Goal: Task Accomplishment & Management: Manage account settings

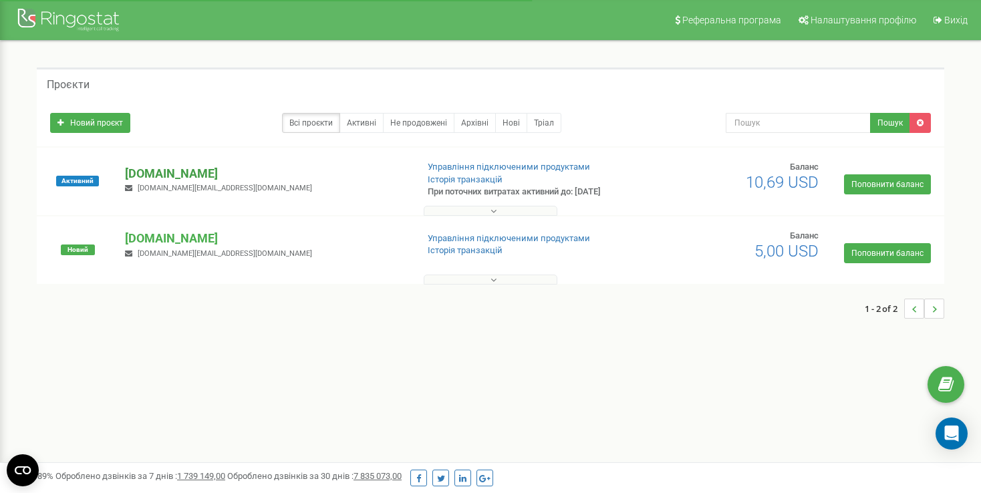
click at [158, 166] on p "[DOMAIN_NAME]" at bounding box center [265, 173] width 280 height 17
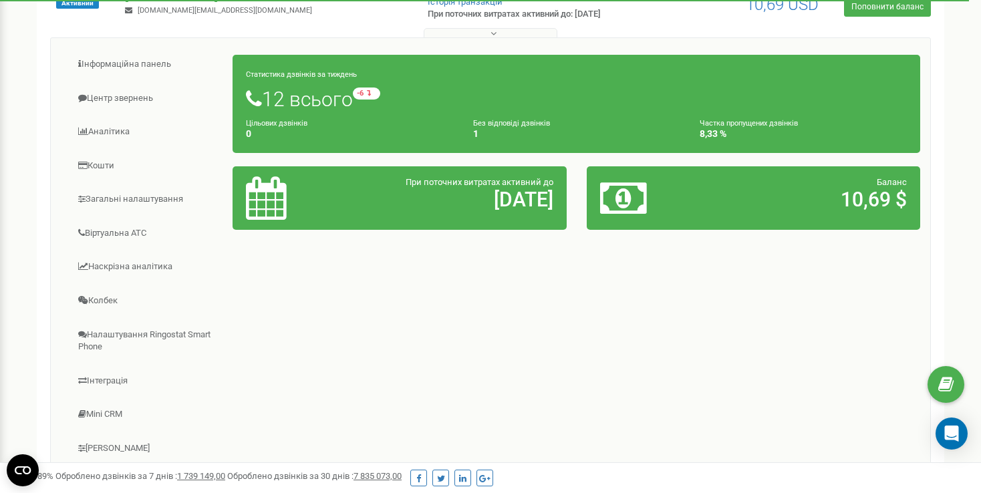
scroll to position [134, 0]
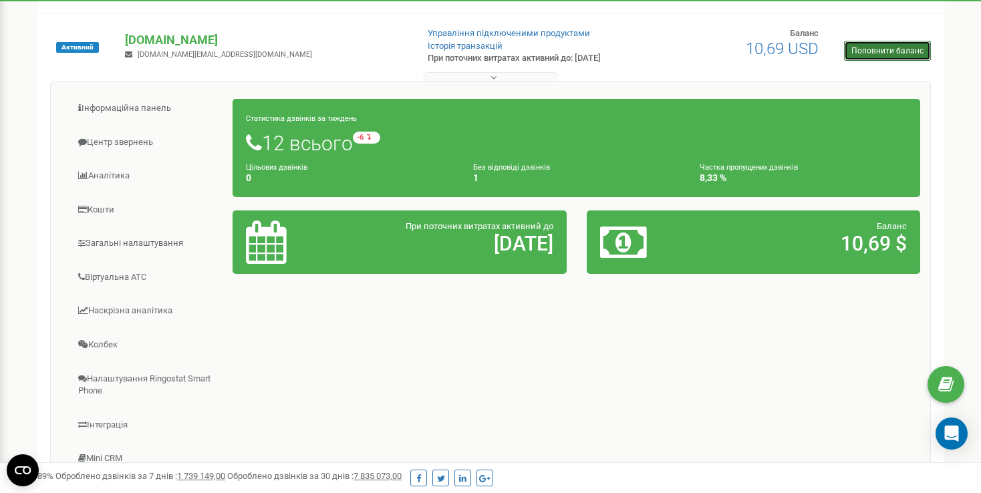
click at [869, 55] on link "Поповнити баланс" at bounding box center [887, 51] width 87 height 20
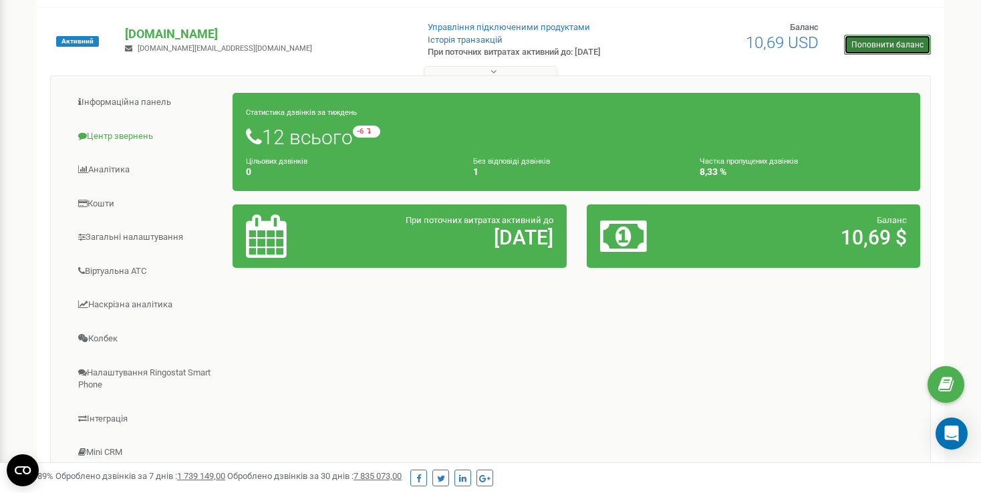
scroll to position [108, 0]
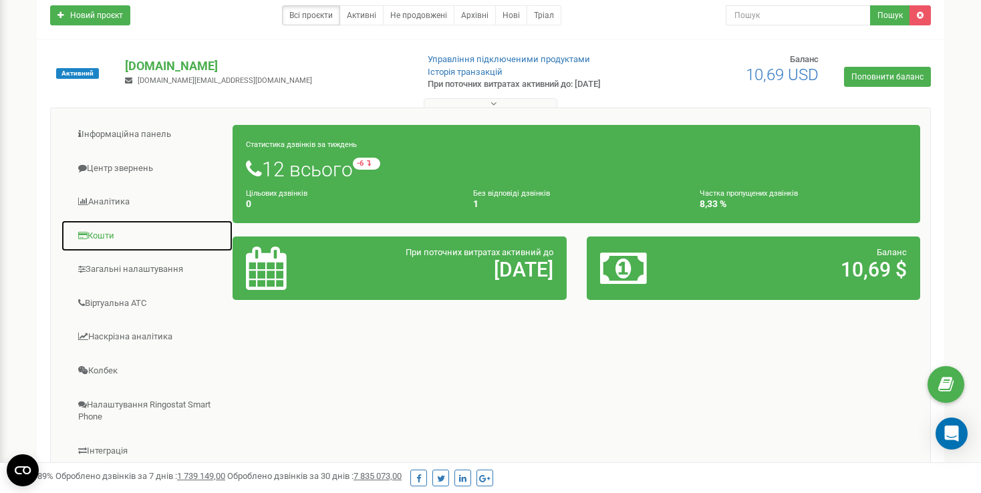
click at [106, 238] on link "Кошти" at bounding box center [147, 236] width 172 height 33
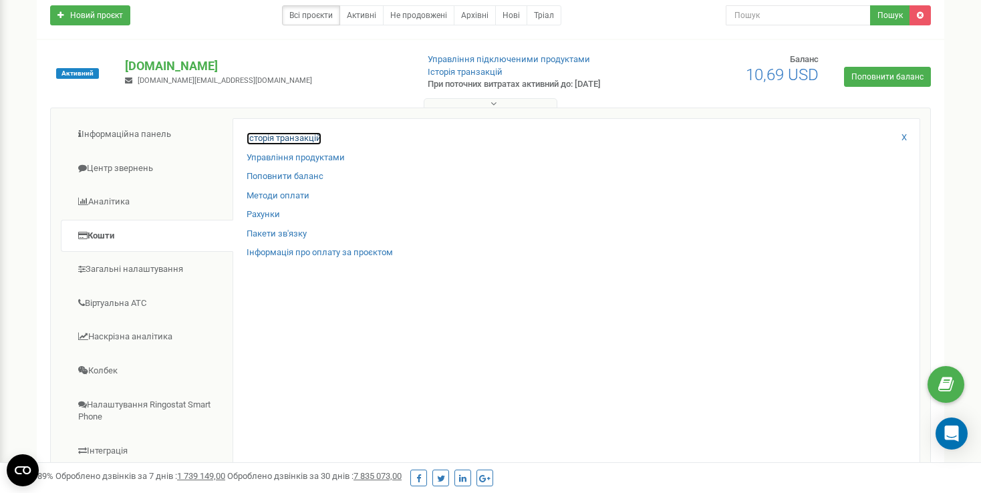
click at [289, 138] on link "Історія транзакцій" at bounding box center [283, 138] width 75 height 13
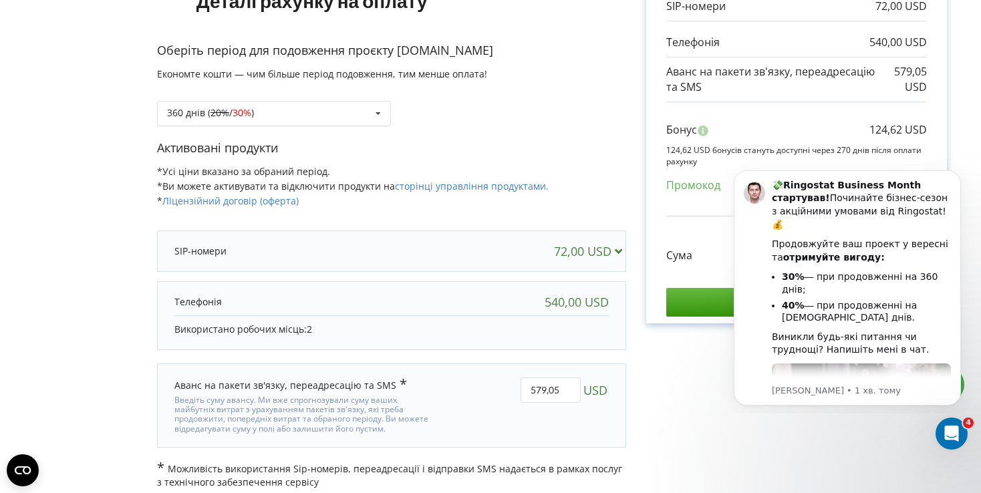
scroll to position [195, 0]
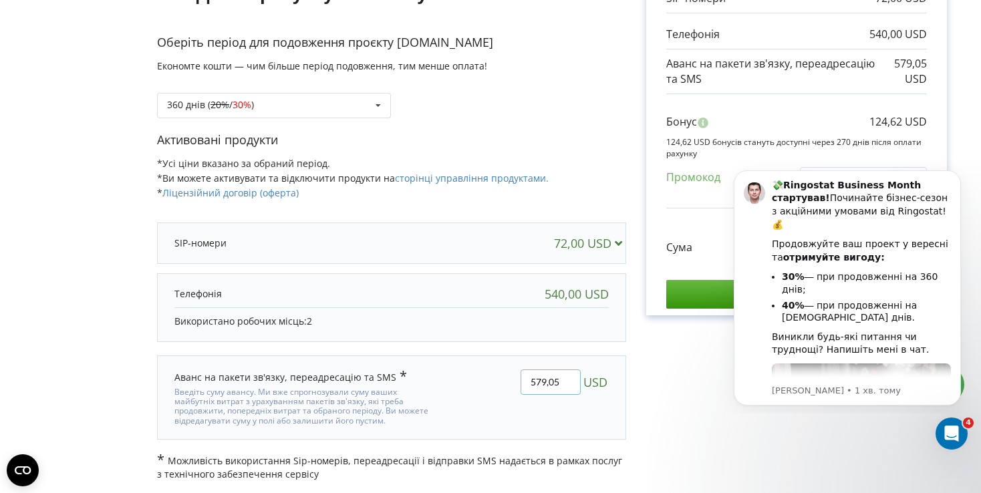
drag, startPoint x: 544, startPoint y: 378, endPoint x: 499, endPoint y: 381, distance: 45.5
click at [499, 381] on div "579,05 USD" at bounding box center [533, 397] width 170 height 75
click at [320, 95] on div "360 днів ( 20% / 30% ) Поповнити баланс без подовження 20% / 30% )" at bounding box center [274, 105] width 234 height 25
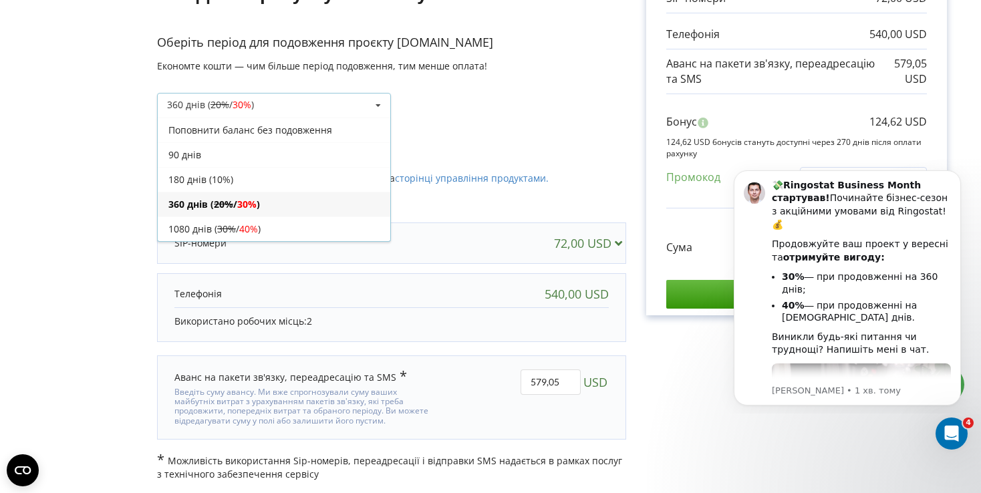
click at [320, 95] on div "360 днів ( 20% / 30% ) Поповнити баланс без подовження 20% / 30% )" at bounding box center [274, 105] width 234 height 25
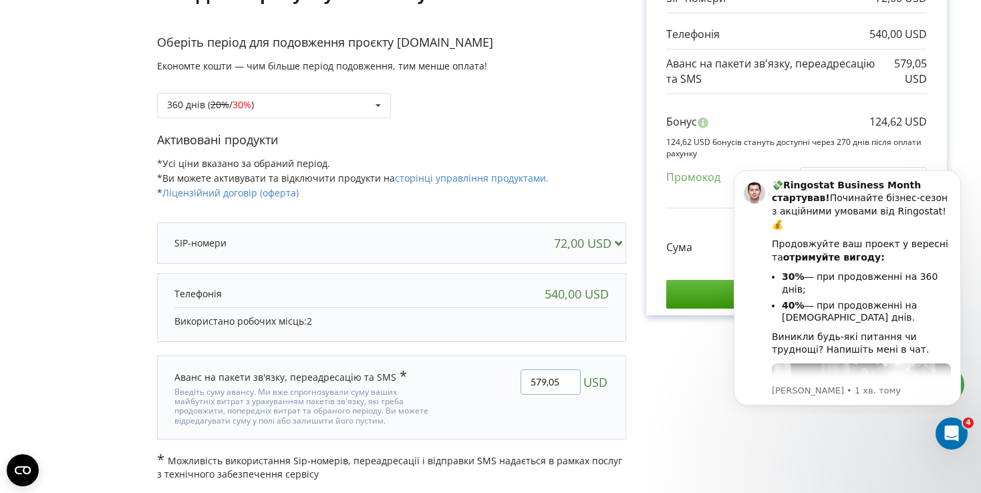
drag, startPoint x: 562, startPoint y: 378, endPoint x: 504, endPoint y: 380, distance: 58.8
click at [504, 380] on div "579,05 USD" at bounding box center [533, 397] width 170 height 75
click at [313, 91] on div "360 днів ( 20% / 30% ) Поповнити баланс без подовження 20% /" at bounding box center [391, 95] width 469 height 45
click at [309, 106] on div "360 днів ( 20% / 30% ) Поповнити баланс без подовження 20% / 30% )" at bounding box center [274, 105] width 234 height 25
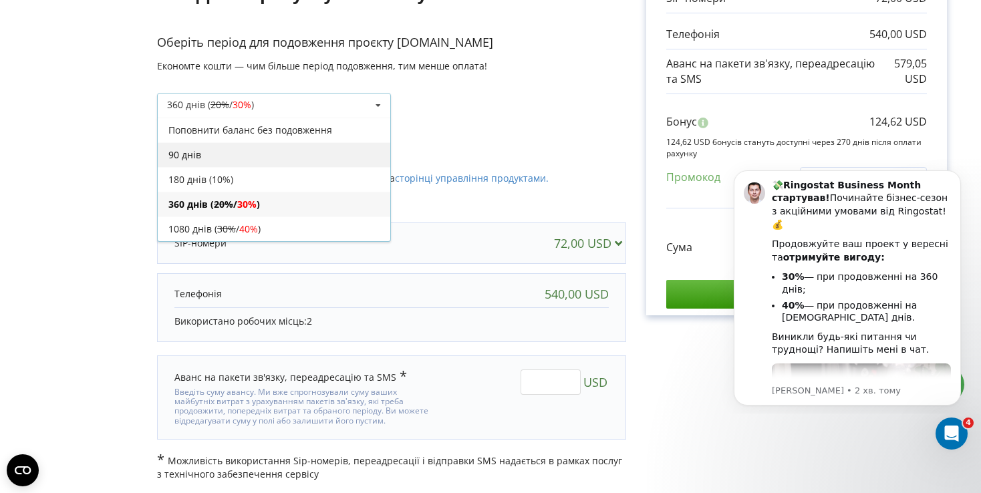
click at [292, 161] on div "90 днів" at bounding box center [274, 154] width 232 height 25
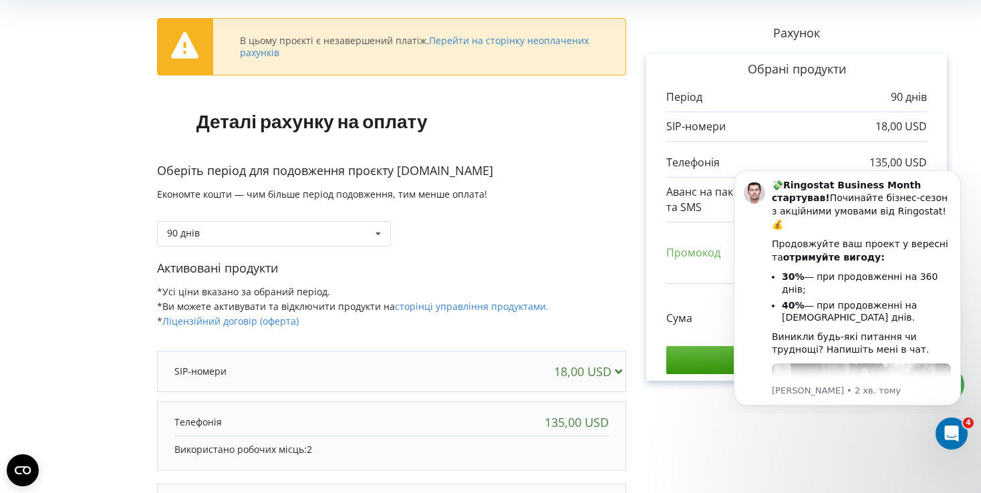
scroll to position [0, 0]
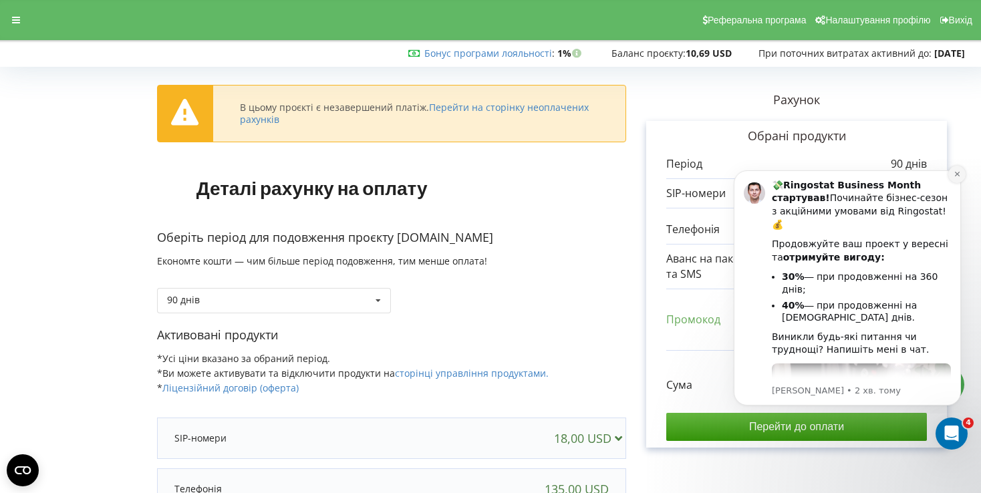
click at [957, 174] on icon "Dismiss notification" at bounding box center [956, 174] width 5 height 5
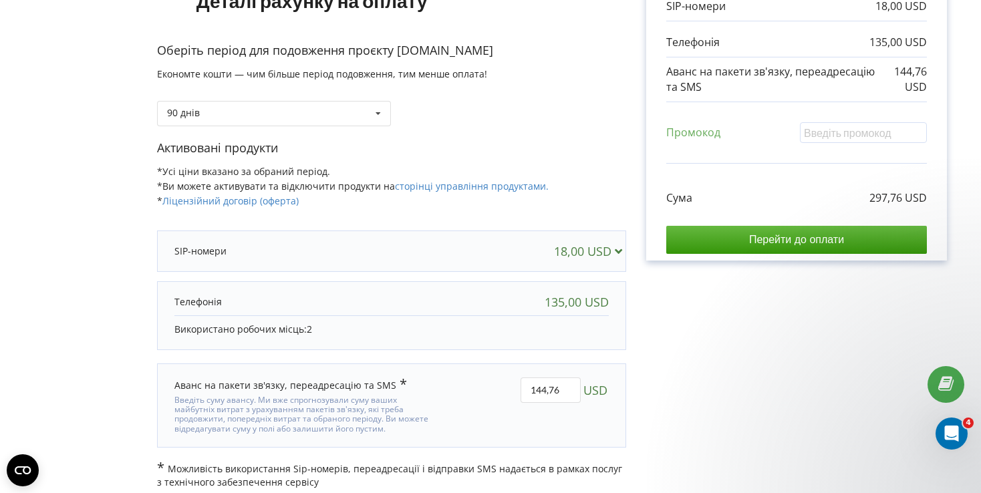
scroll to position [195, 0]
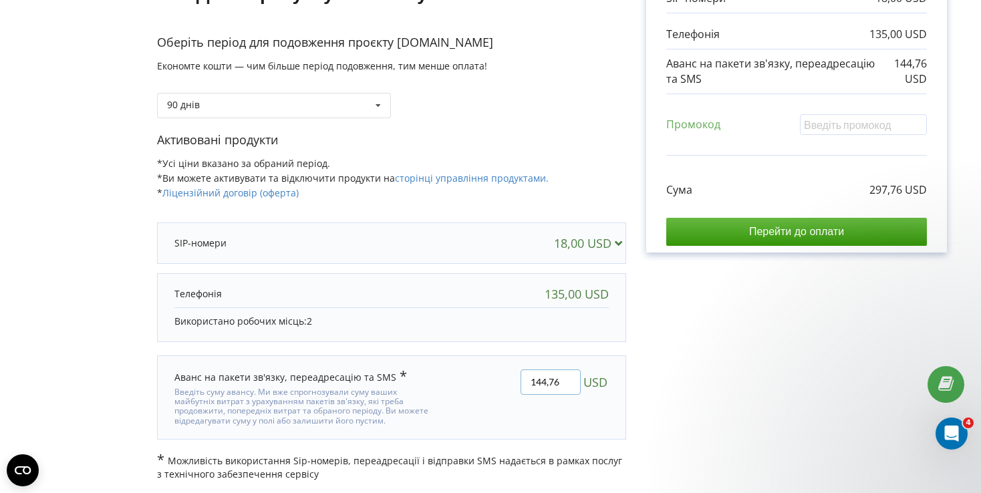
drag, startPoint x: 560, startPoint y: 383, endPoint x: 502, endPoint y: 380, distance: 58.2
click at [502, 380] on div "144,76 USD" at bounding box center [533, 397] width 170 height 75
type input "50"
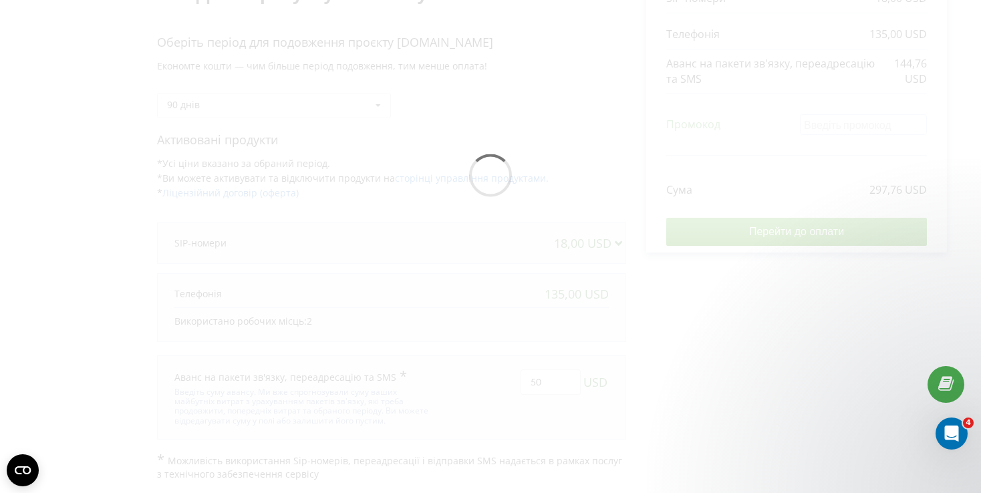
click at [685, 309] on div "В цьому проєкті є незавершений платіж. Перейти на сторінку неоплачених рахунків…" at bounding box center [490, 178] width 952 height 604
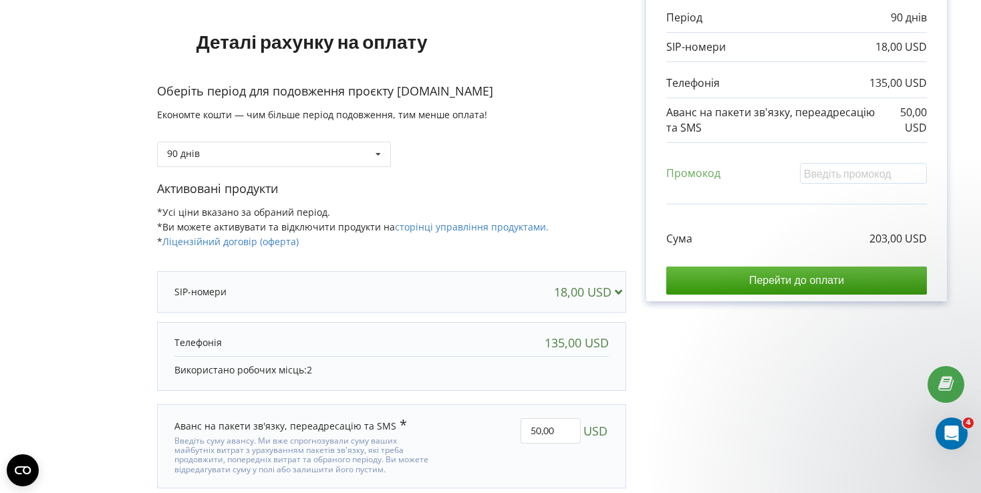
scroll to position [128, 0]
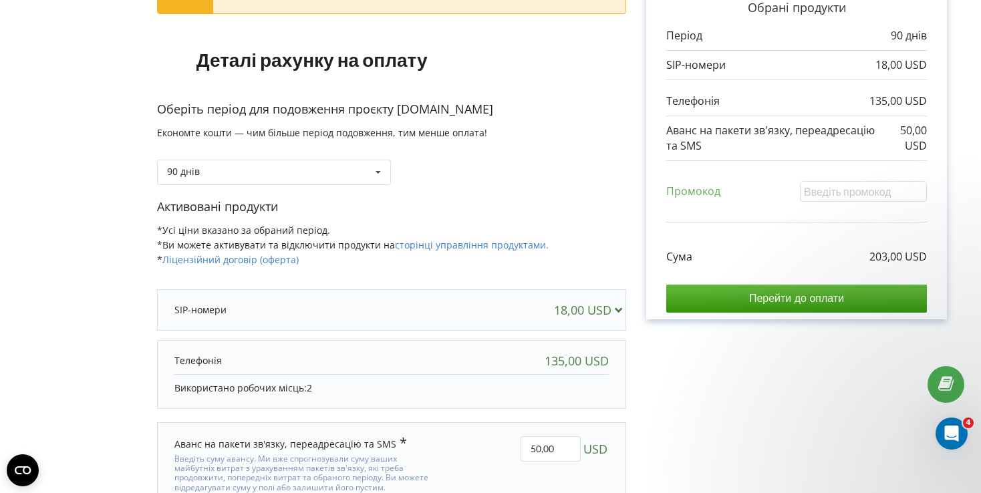
click at [606, 357] on div "135,00 USD" at bounding box center [576, 360] width 64 height 13
click at [602, 303] on div "18,00 USD" at bounding box center [591, 309] width 74 height 13
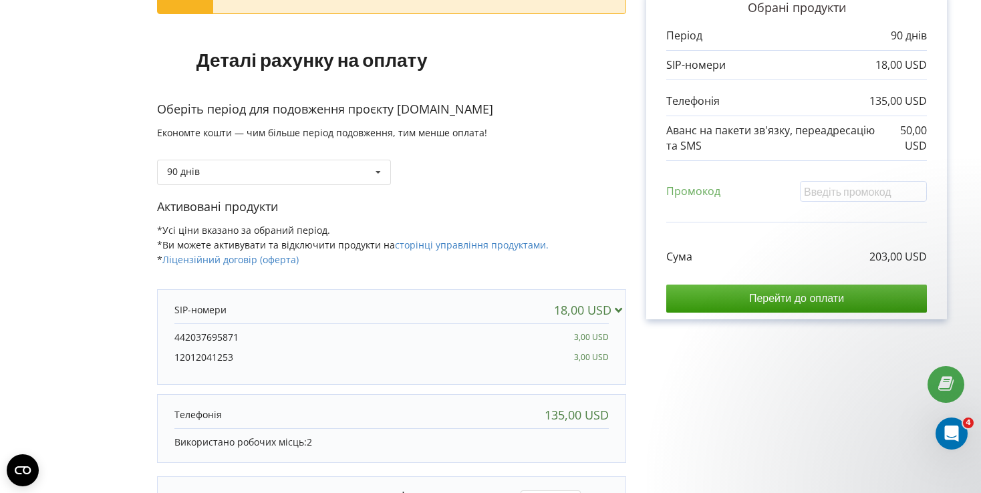
click at [602, 303] on div "18,00 USD" at bounding box center [591, 309] width 74 height 13
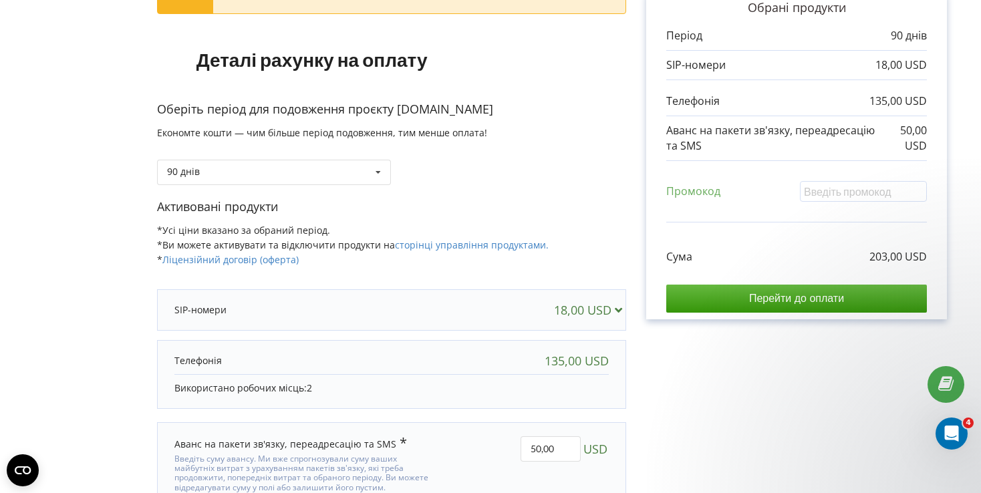
click at [568, 354] on div "135,00 USD" at bounding box center [576, 360] width 64 height 13
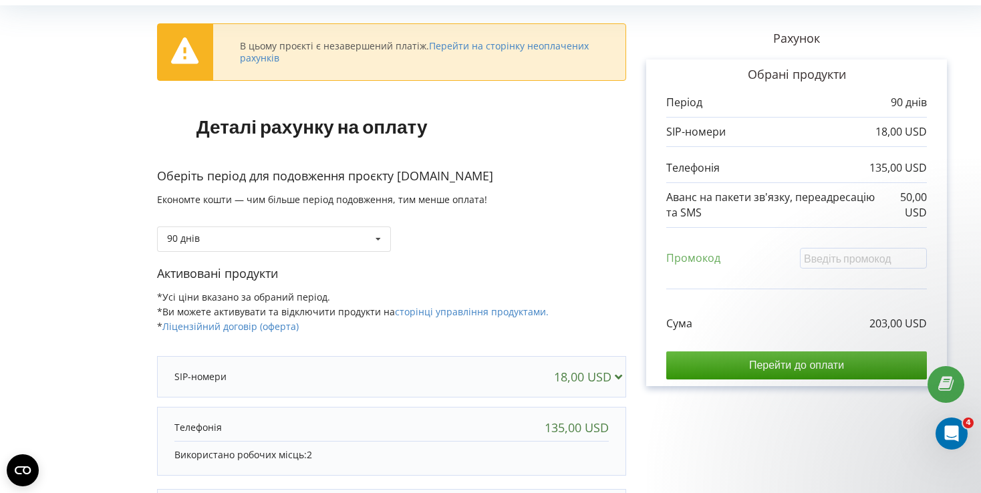
scroll to position [0, 0]
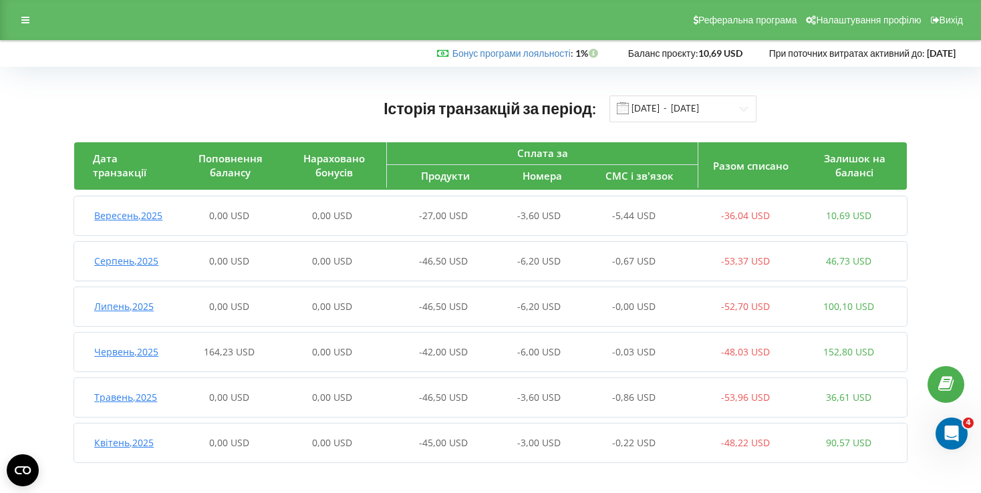
click at [719, 261] on div "-53,37 USD" at bounding box center [744, 260] width 103 height 13
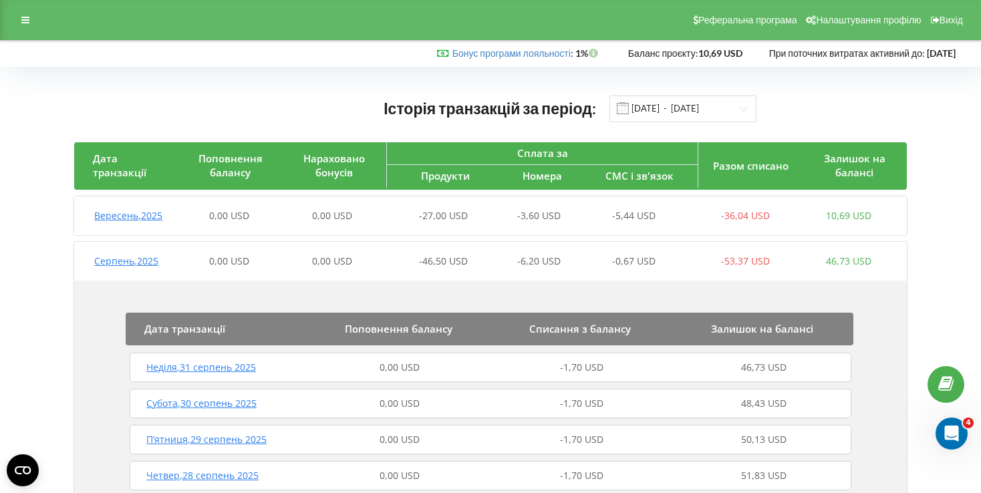
click at [98, 264] on span "Серпень , 2025" at bounding box center [126, 260] width 64 height 13
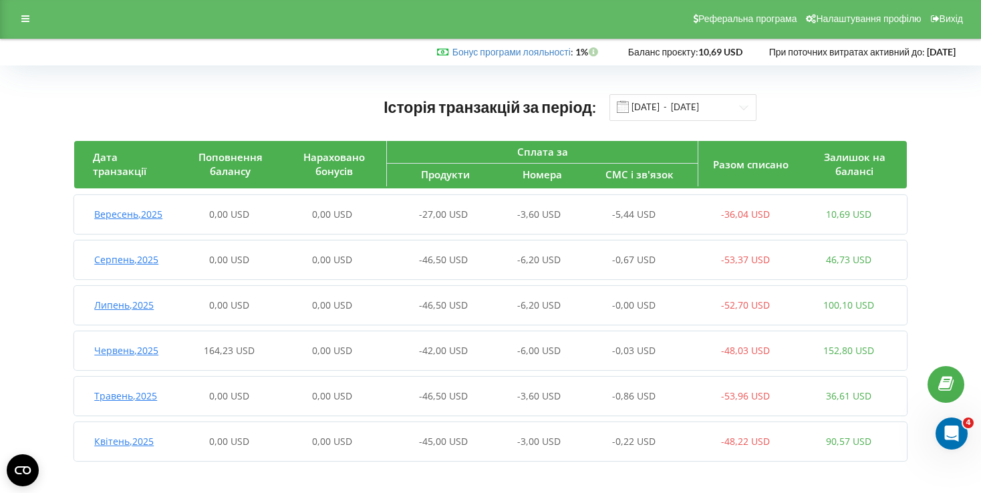
scroll to position [3, 0]
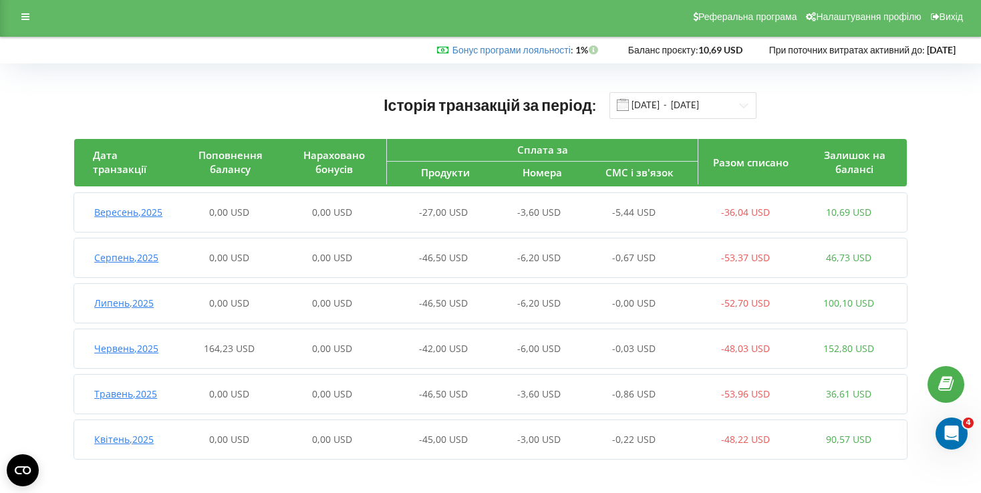
click at [136, 265] on div "Серпень , 2025 0,00 USD 0,00 USD -46,50 USD -6,20 USD -0,67 USD -53,37 USD 46,7…" at bounding box center [487, 258] width 826 height 32
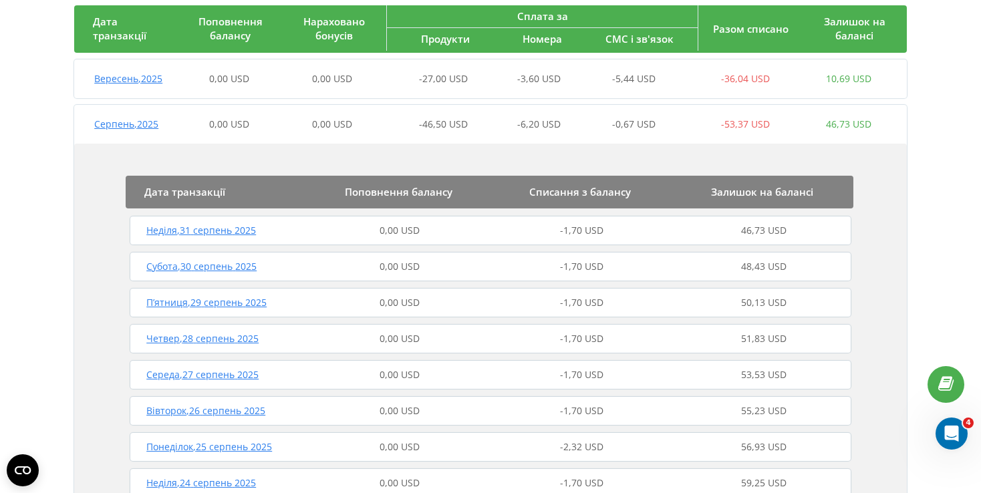
scroll to position [204, 0]
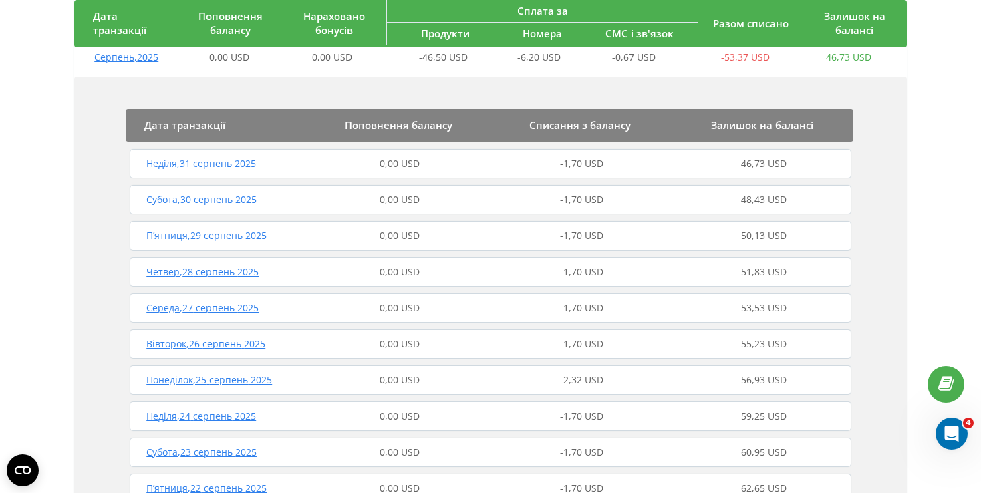
click at [204, 165] on span "Неділя , 31 серпень 2025" at bounding box center [201, 163] width 110 height 13
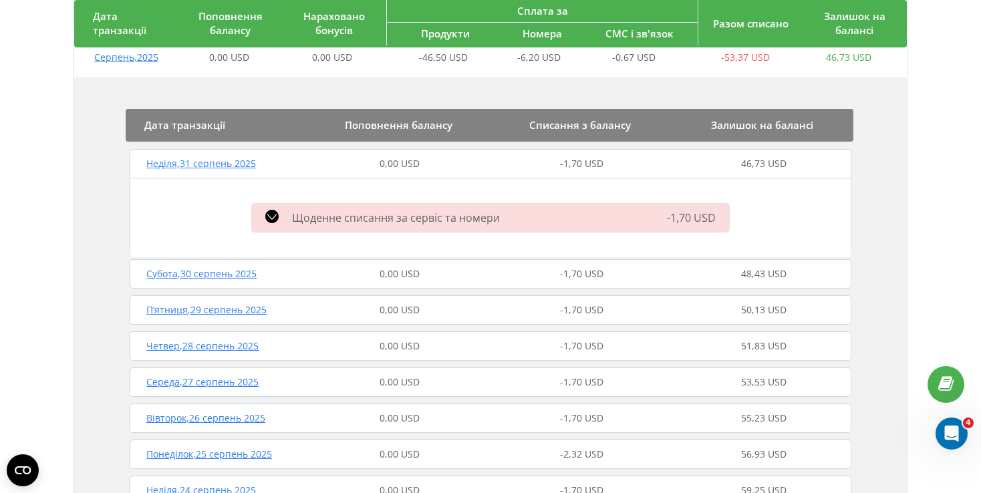
click at [381, 216] on span "Щоденне списання за сервіс та номери" at bounding box center [396, 217] width 208 height 15
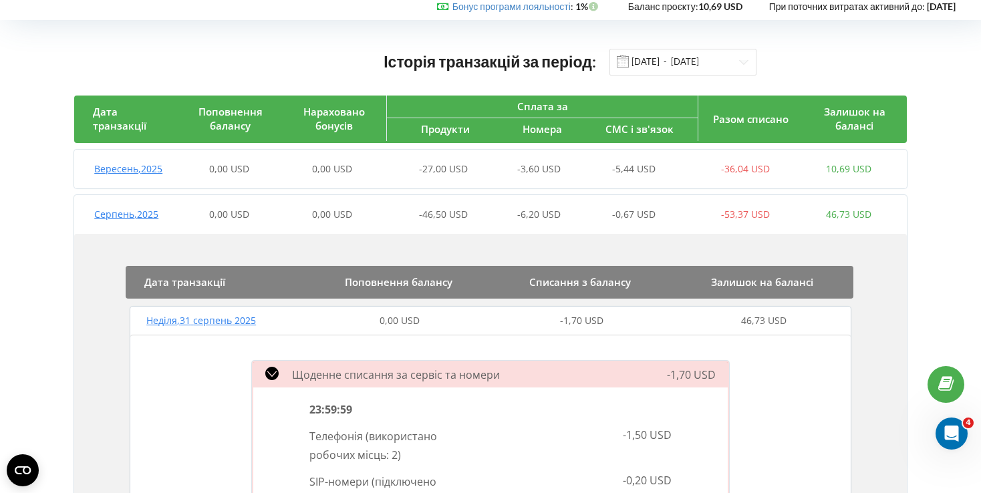
scroll to position [0, 0]
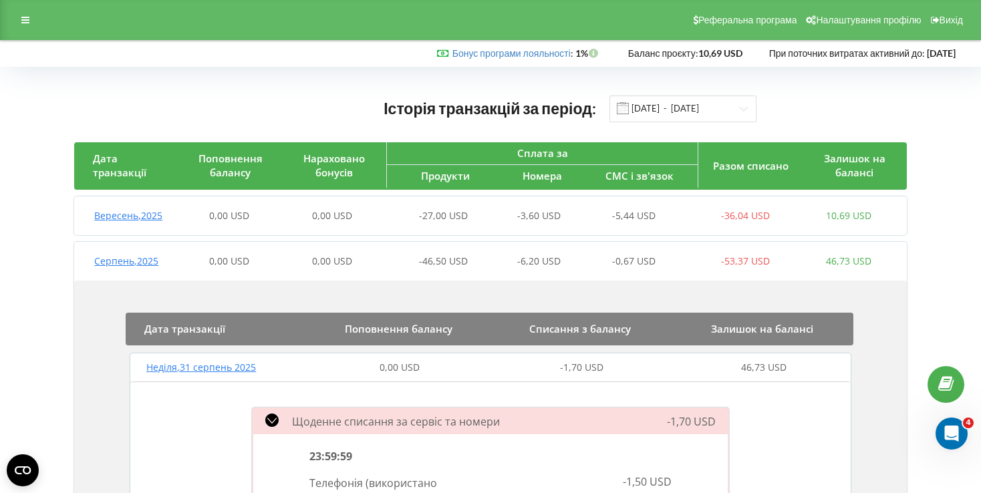
click at [27, 31] on div "Реферальна програма Налаштування профілю Вихід" at bounding box center [490, 20] width 981 height 40
click at [27, 29] on div at bounding box center [25, 20] width 24 height 19
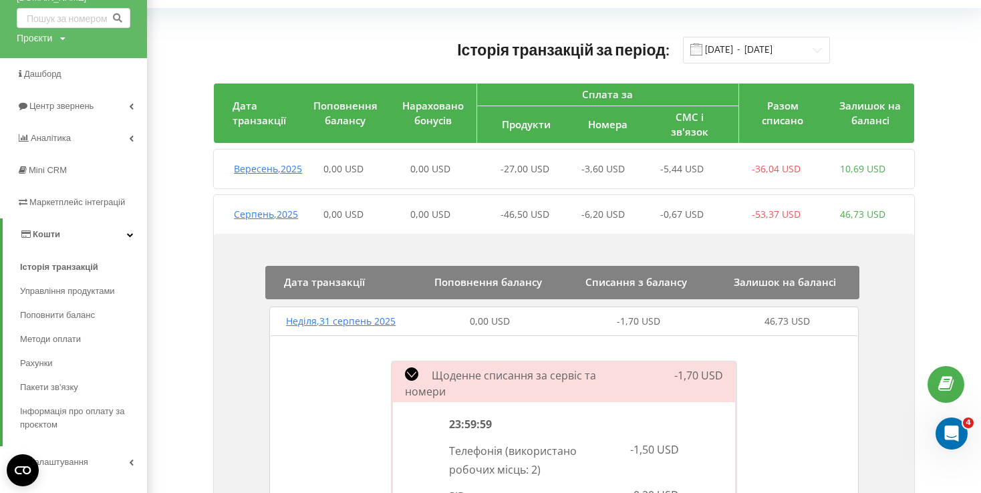
scroll to position [67, 0]
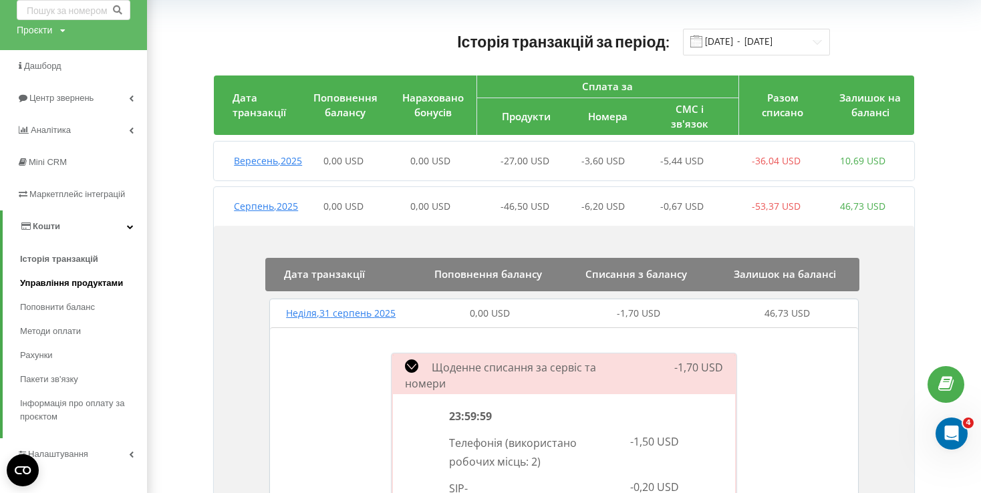
click at [64, 279] on span "Управління продуктами" at bounding box center [71, 283] width 103 height 13
click at [44, 277] on span "Управління продуктами" at bounding box center [71, 283] width 103 height 13
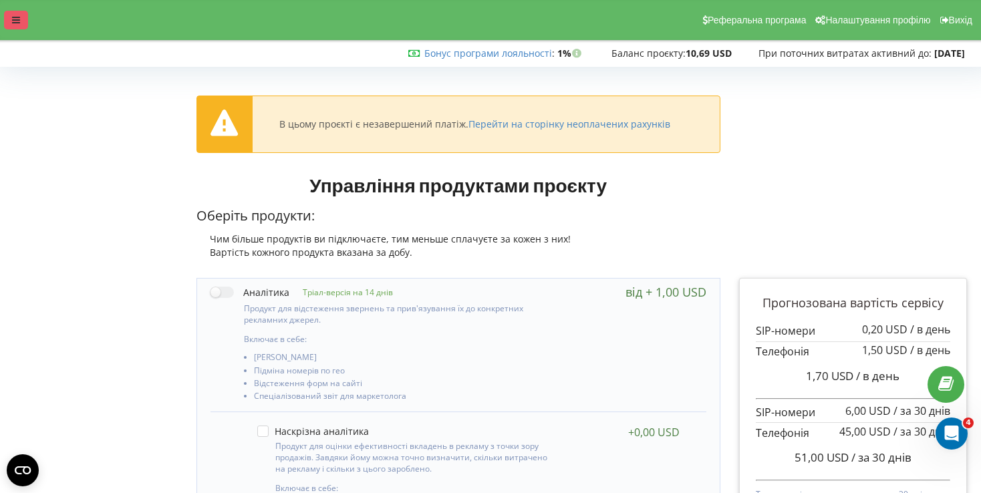
click at [13, 26] on div at bounding box center [16, 20] width 24 height 19
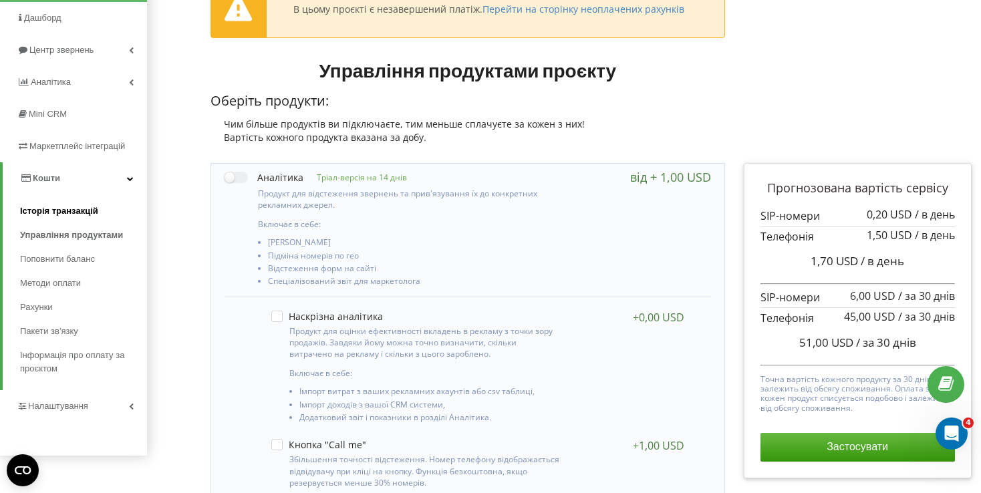
scroll to position [134, 0]
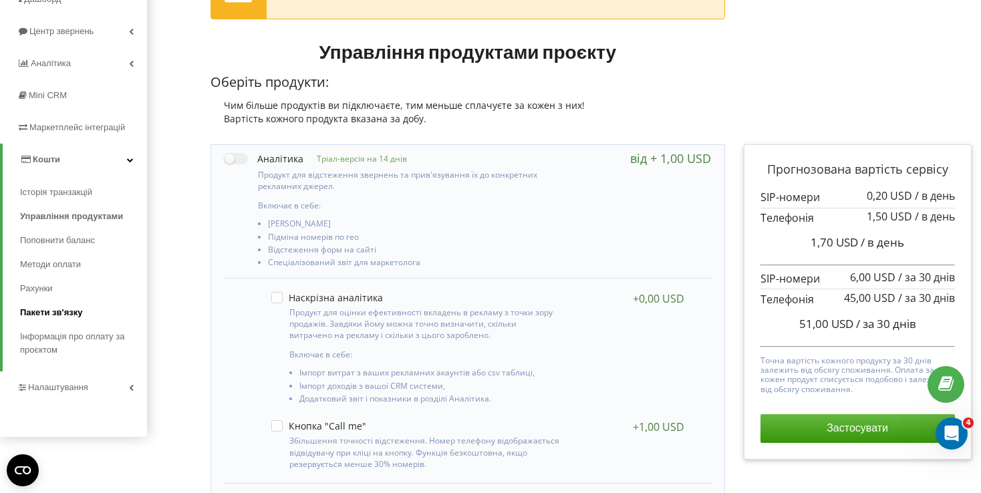
click at [53, 319] on span "Пакети зв'язку" at bounding box center [51, 312] width 62 height 13
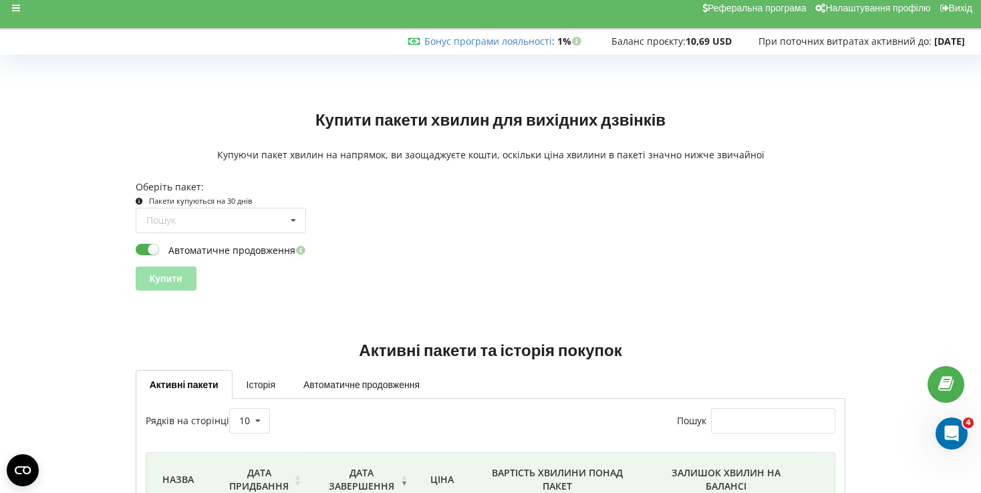
scroll to position [11, 0]
click at [264, 381] on link "Історія" at bounding box center [260, 385] width 57 height 28
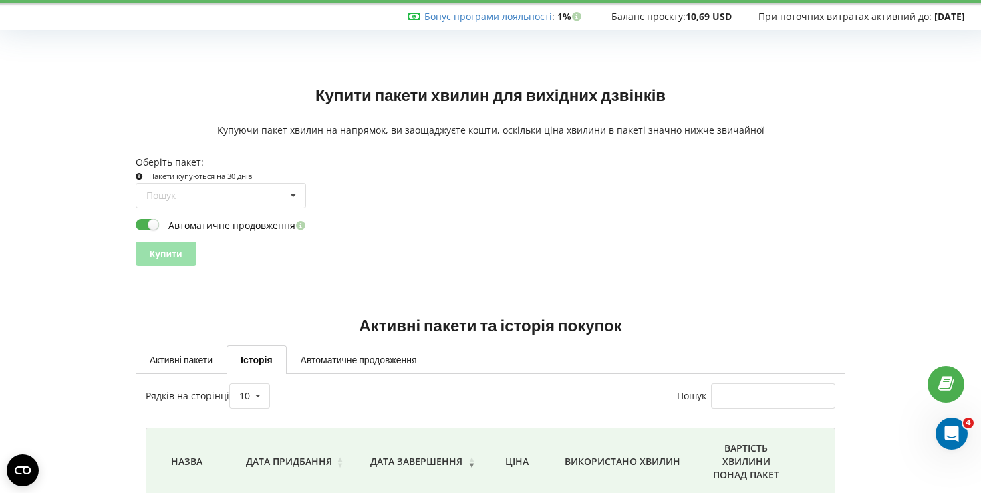
scroll to position [0, 0]
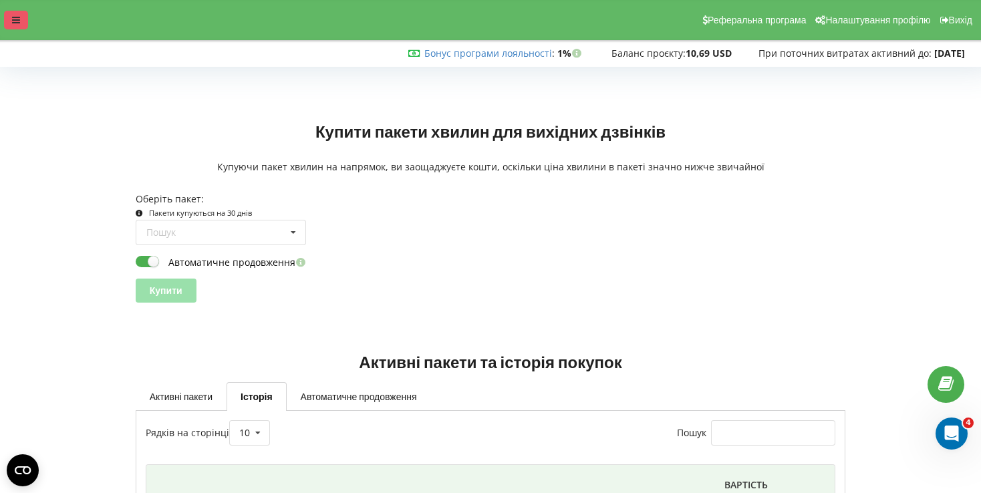
click at [15, 13] on div at bounding box center [16, 20] width 24 height 19
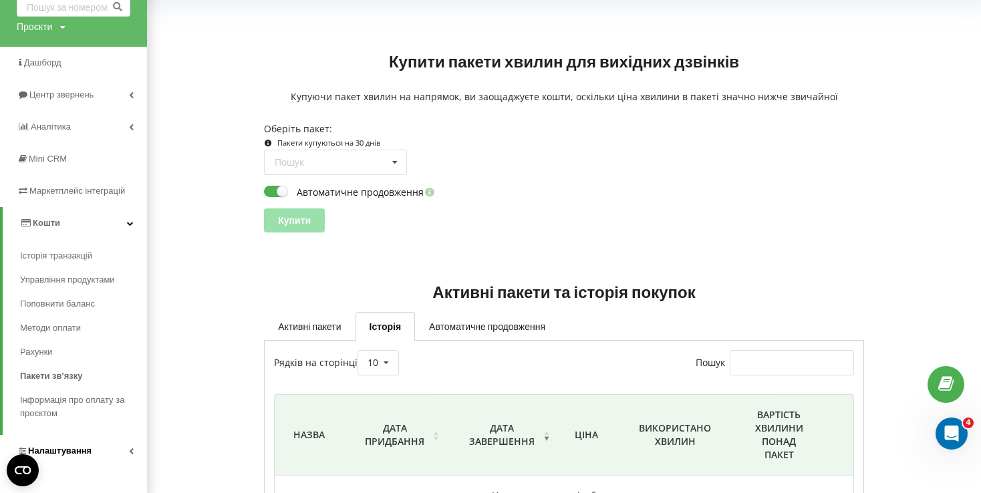
scroll to position [172, 0]
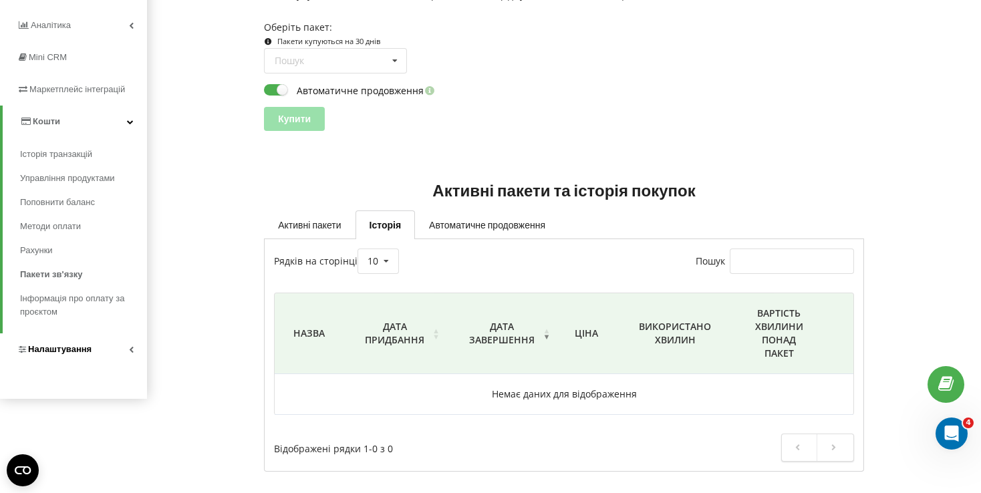
click at [69, 352] on span "Налаштування" at bounding box center [59, 349] width 63 height 10
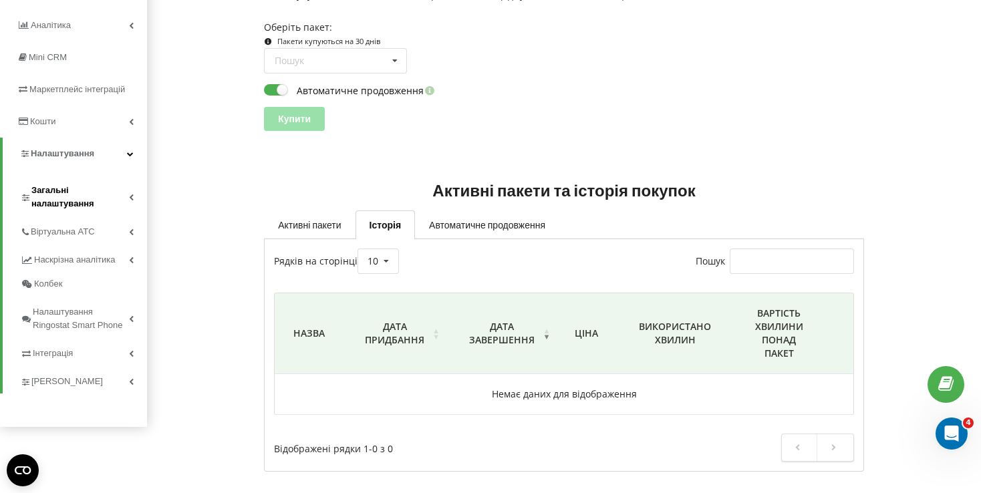
click at [91, 186] on span "Загальні налаштування" at bounding box center [80, 197] width 98 height 27
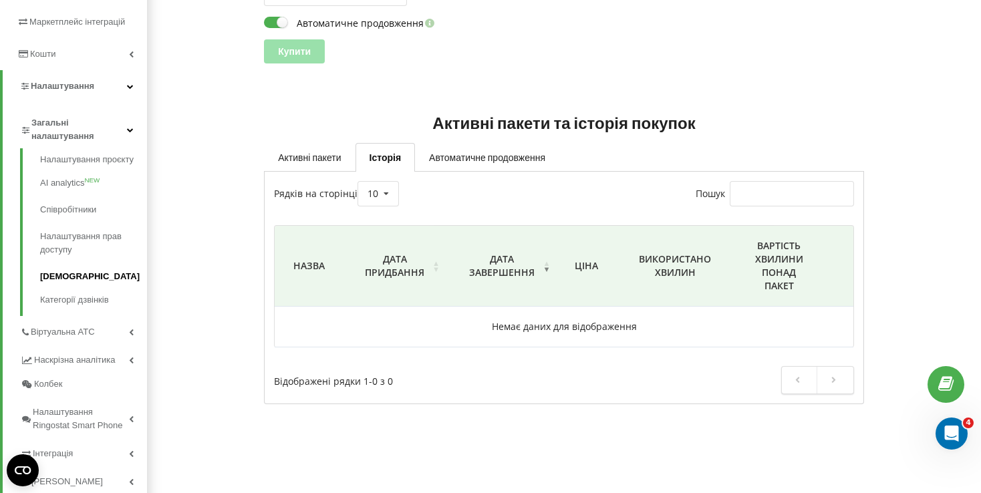
scroll to position [273, 0]
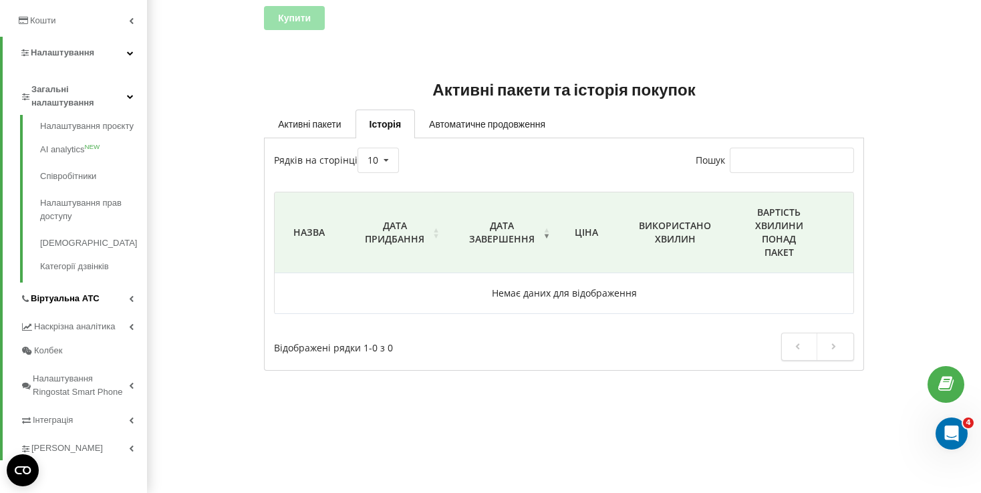
click at [106, 299] on link "Віртуальна АТС" at bounding box center [83, 297] width 127 height 28
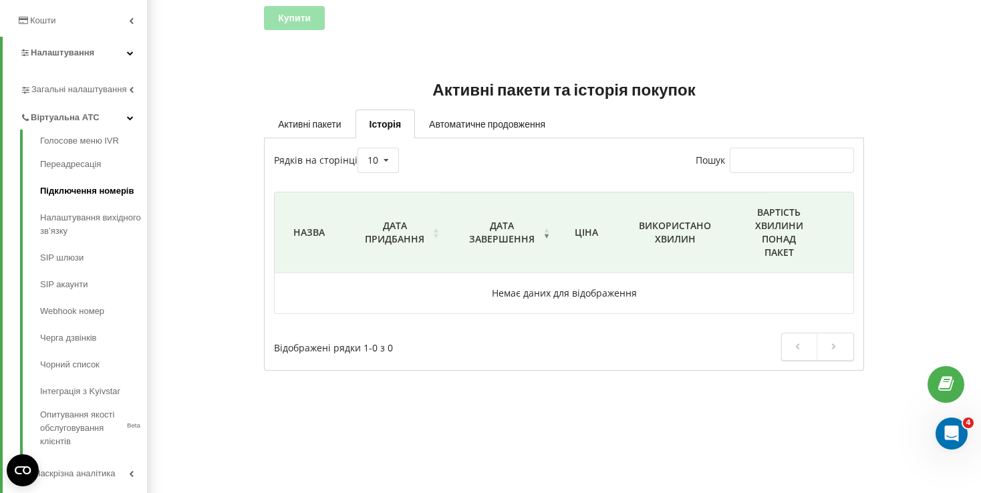
click at [61, 192] on link "Підключення номерів" at bounding box center [93, 191] width 107 height 27
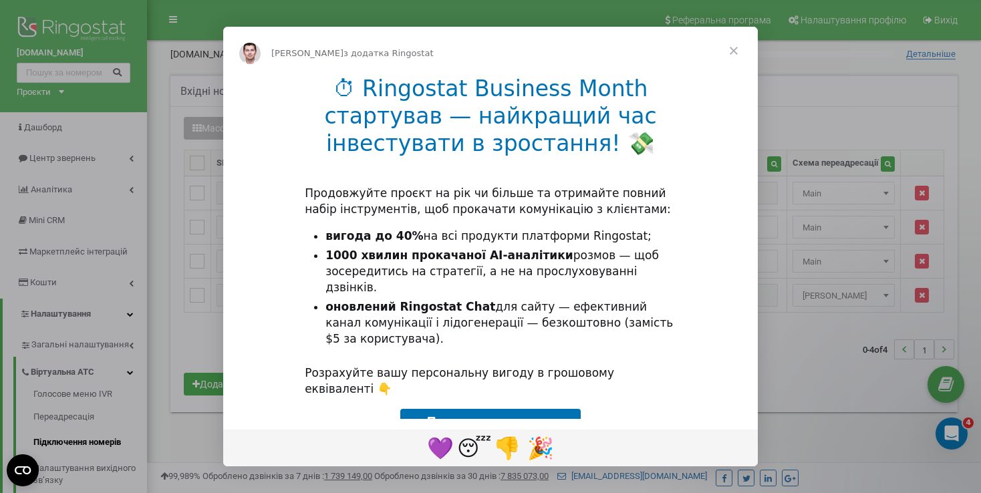
click at [733, 49] on span "Закрити" at bounding box center [733, 51] width 48 height 48
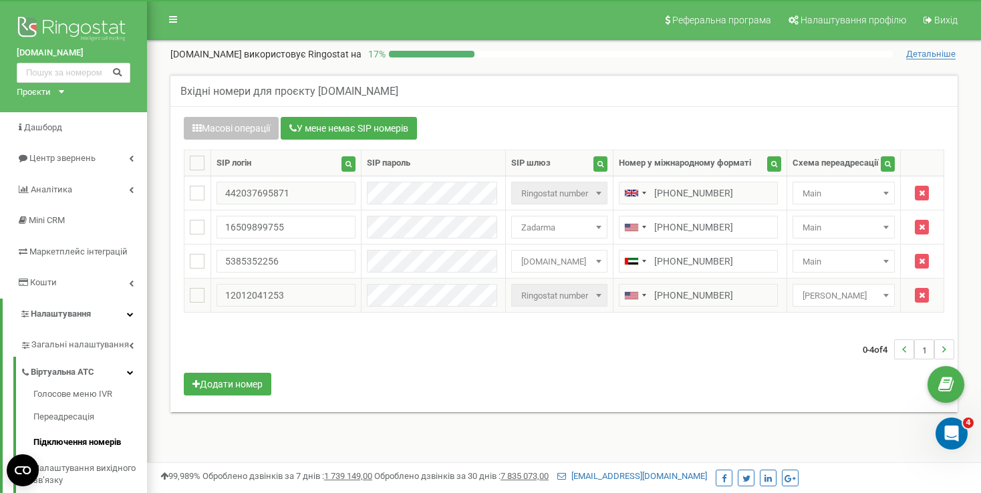
click at [581, 303] on span "Ringostat number" at bounding box center [560, 296] width 88 height 19
click at [516, 299] on span "Ringostat number" at bounding box center [560, 296] width 88 height 19
click at [572, 291] on span "Ringostat number" at bounding box center [560, 296] width 88 height 19
click at [594, 291] on span at bounding box center [598, 295] width 13 height 17
click at [604, 132] on div "Масові операції У мене немає SIP номерів" at bounding box center [564, 130] width 760 height 26
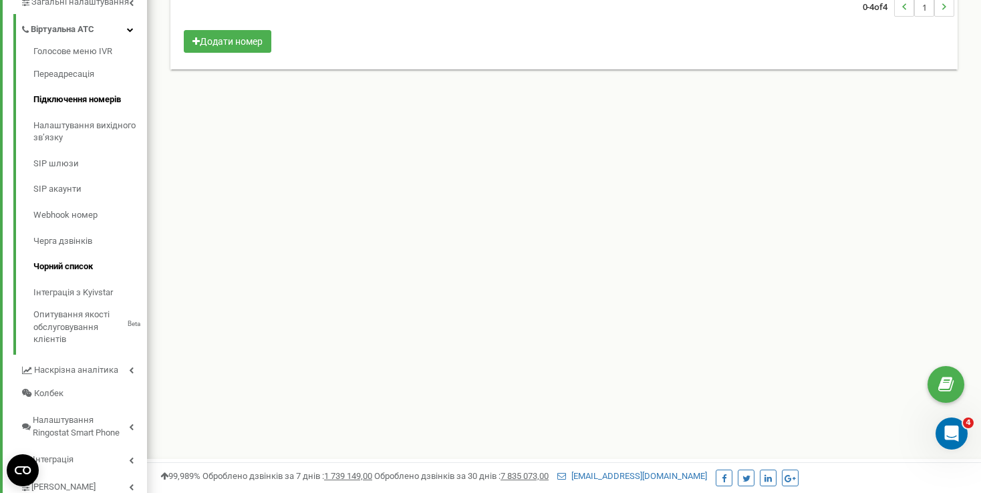
scroll to position [381, 0]
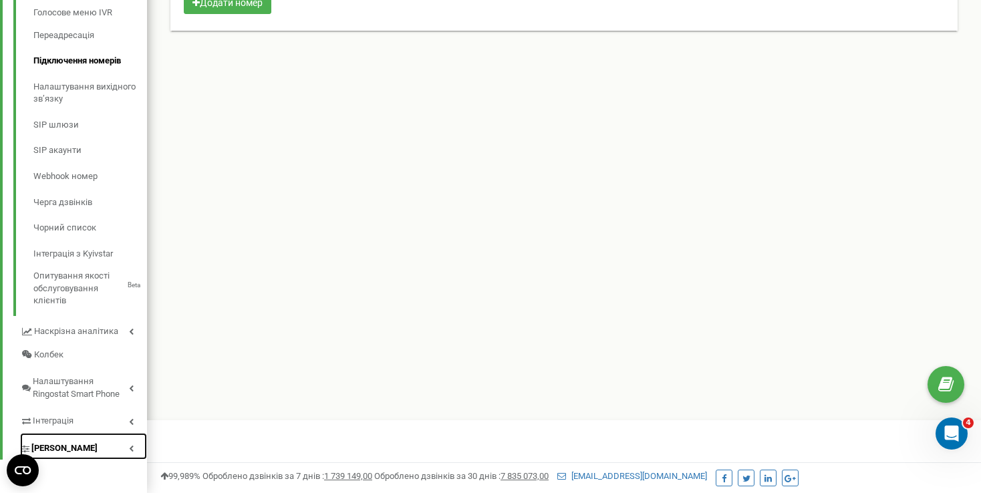
click at [80, 442] on span "Коллтрекінг" at bounding box center [64, 448] width 66 height 13
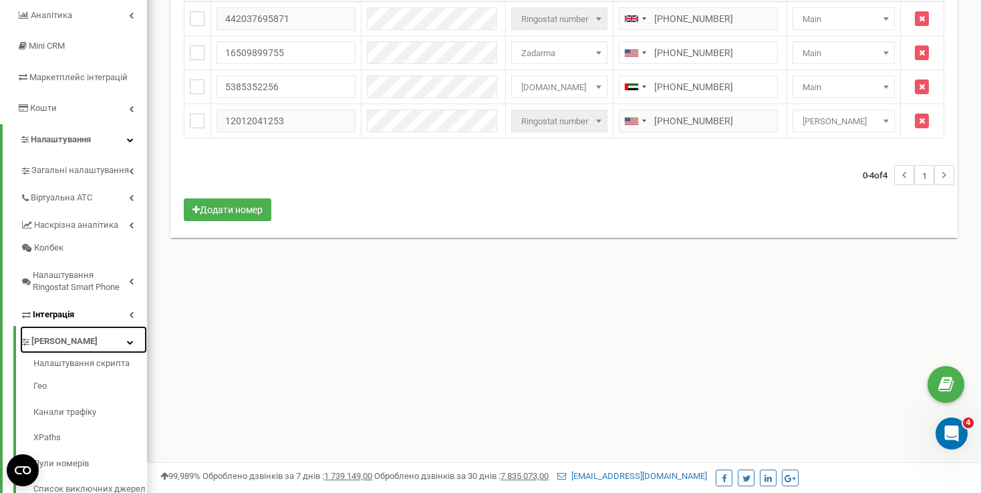
scroll to position [108, 0]
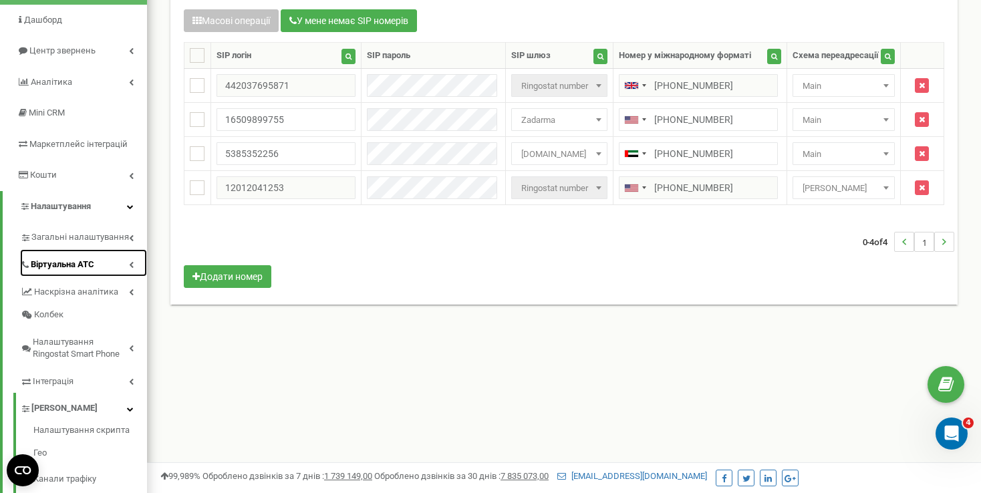
click at [61, 267] on span "Віртуальна АТС" at bounding box center [62, 264] width 63 height 13
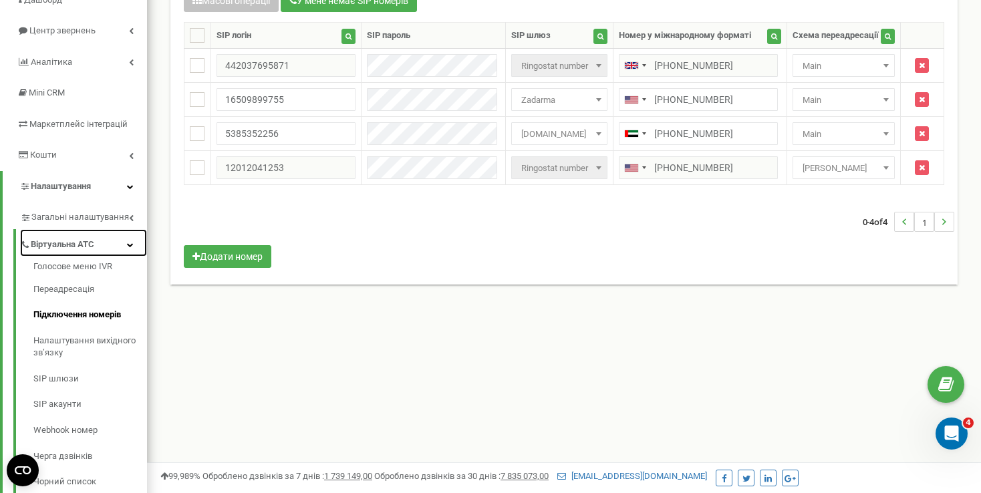
scroll to position [41, 0]
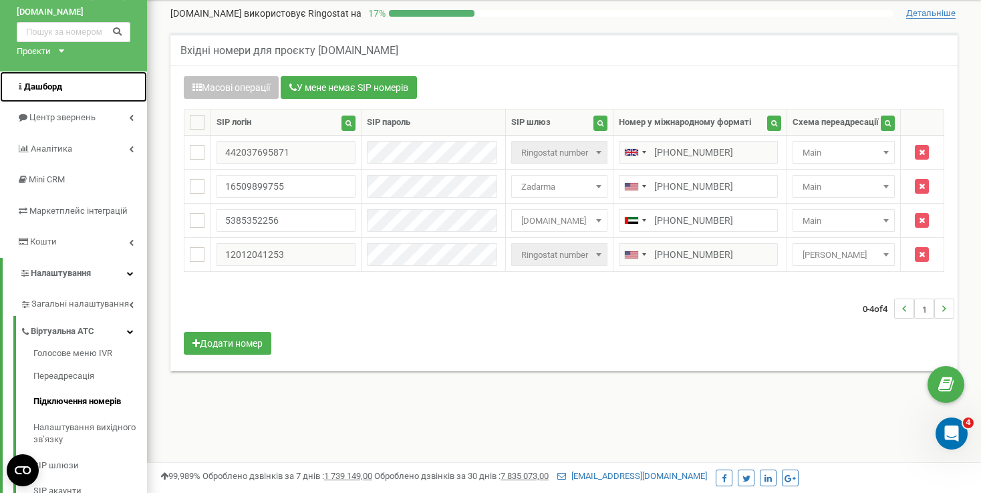
click at [48, 85] on span "Дашборд" at bounding box center [43, 86] width 38 height 10
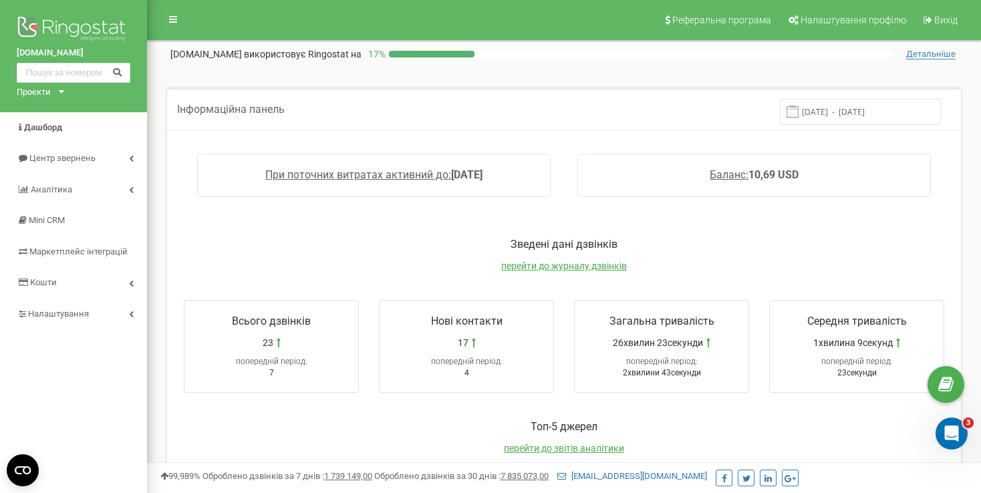
click at [576, 271] on div "Зведені дані дзвінків перейти до журналу дзвінків" at bounding box center [563, 261] width 787 height 49
click at [574, 265] on span "перейти до журналу дзвінків" at bounding box center [564, 265] width 126 height 11
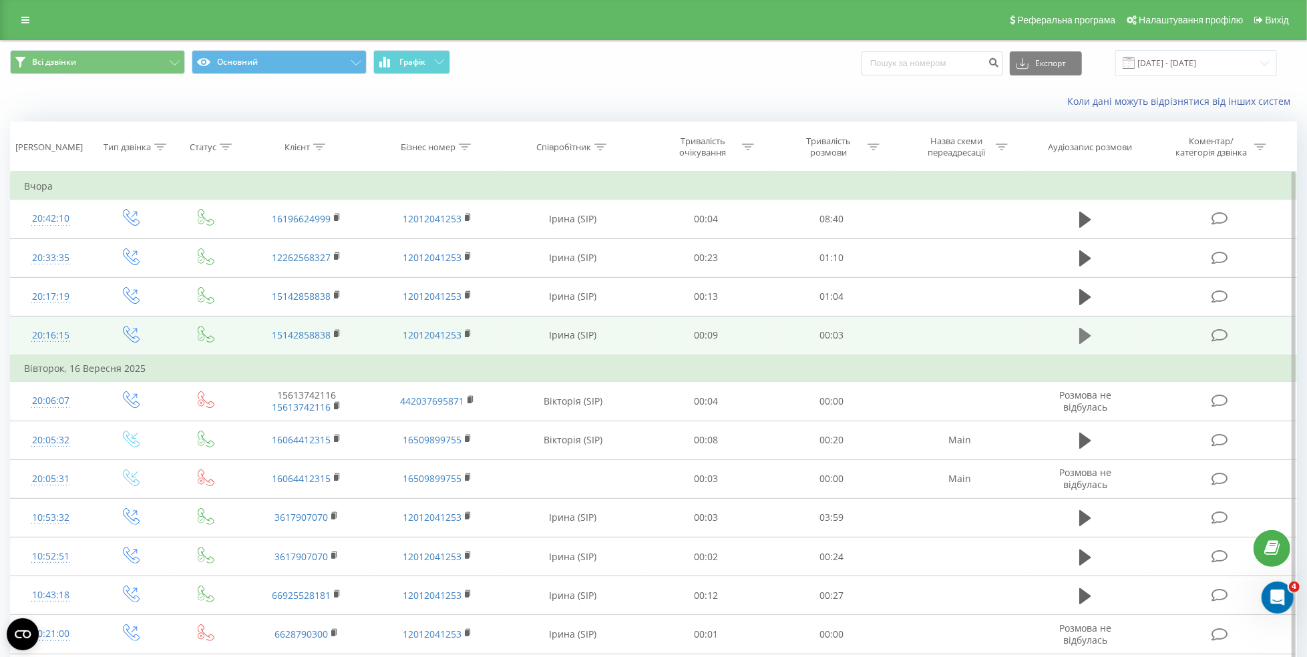
click at [1089, 336] on icon at bounding box center [1085, 336] width 12 height 16
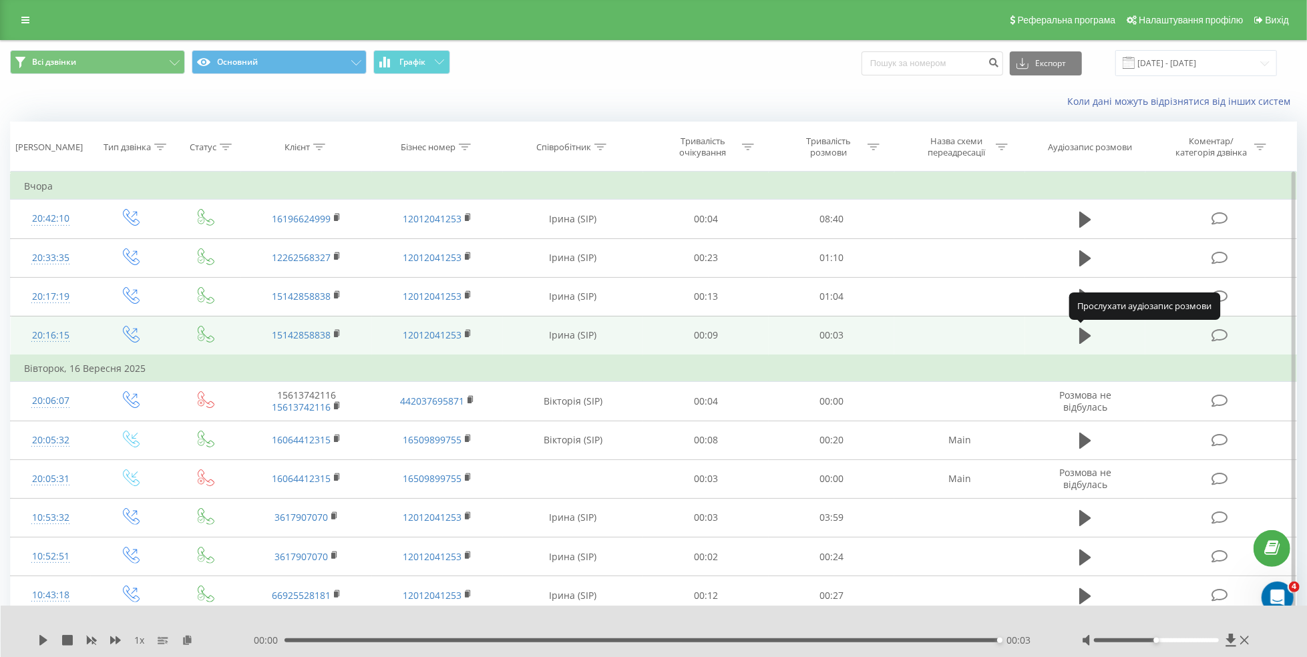
click at [1089, 336] on icon at bounding box center [1085, 336] width 12 height 16
drag, startPoint x: 1169, startPoint y: 638, endPoint x: 1194, endPoint y: 638, distance: 24.7
click at [1194, 638] on div at bounding box center [1167, 640] width 170 height 13
click at [1191, 643] on div at bounding box center [1167, 640] width 170 height 13
drag, startPoint x: 1147, startPoint y: 642, endPoint x: 1176, endPoint y: 637, distance: 29.2
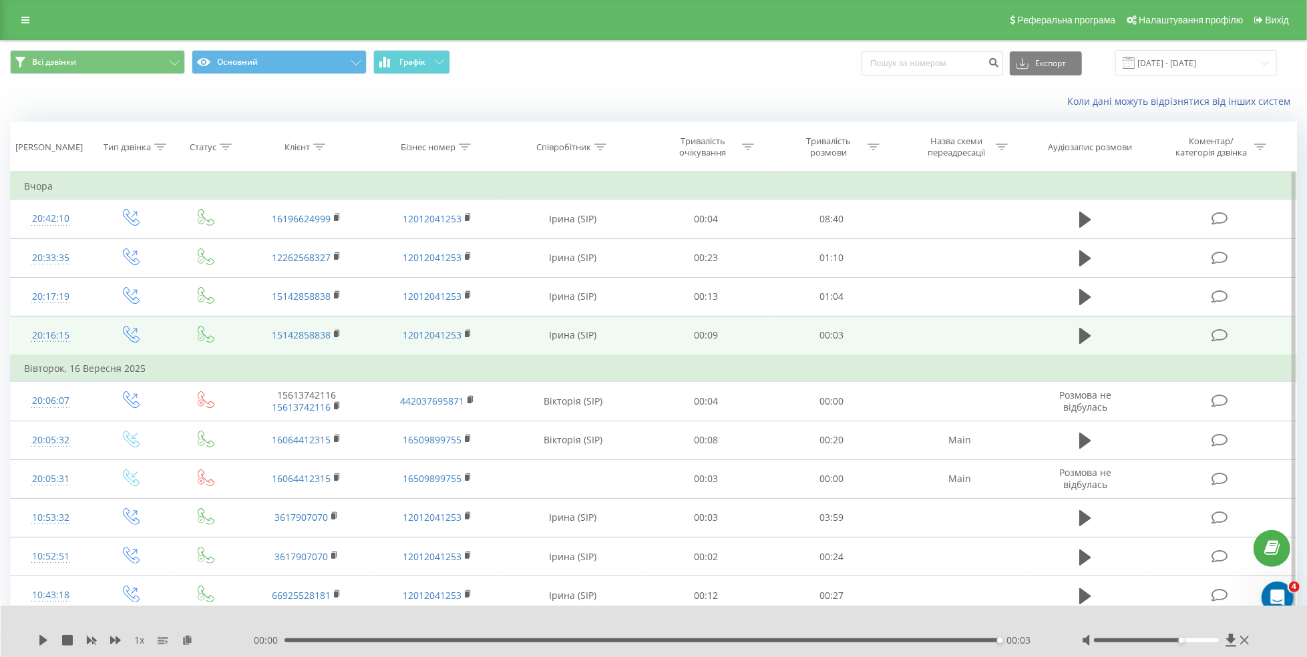
click at [1176, 637] on div at bounding box center [1167, 640] width 170 height 13
drag, startPoint x: 1177, startPoint y: 639, endPoint x: 1210, endPoint y: 644, distance: 33.8
click at [1210, 644] on div at bounding box center [1167, 640] width 170 height 13
click at [1091, 341] on icon at bounding box center [1085, 336] width 12 height 19
click at [1089, 333] on icon at bounding box center [1085, 336] width 12 height 19
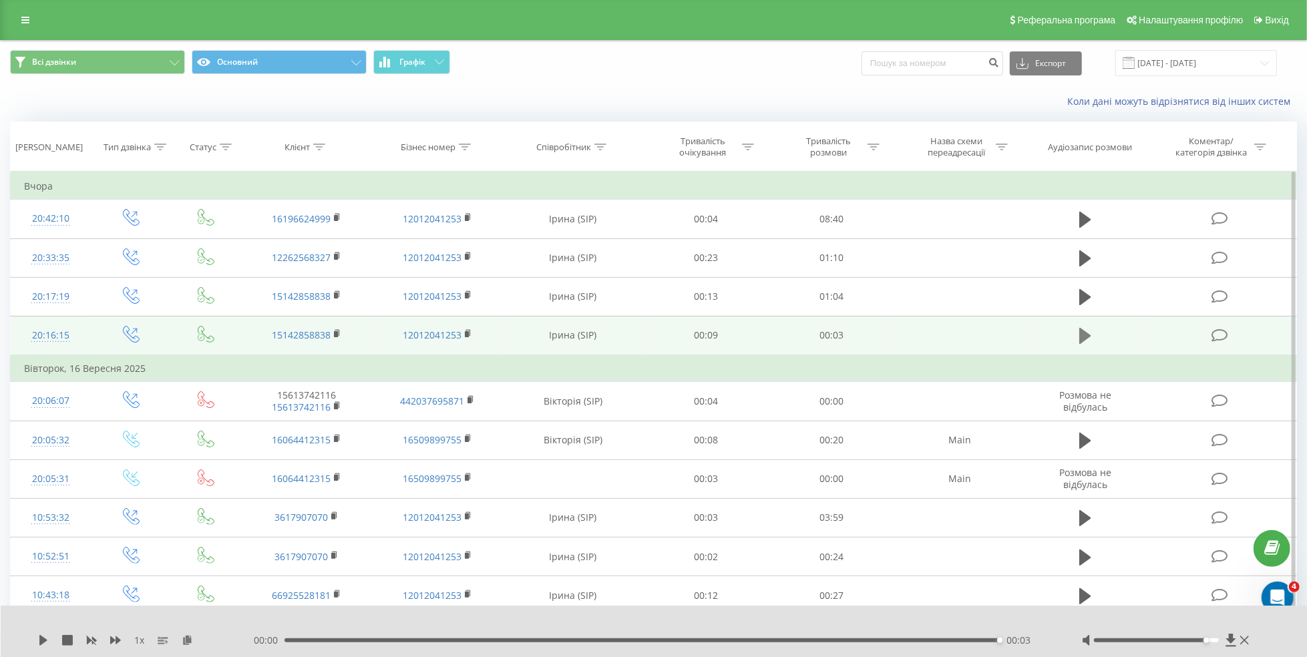
click at [1079, 339] on icon at bounding box center [1085, 336] width 12 height 19
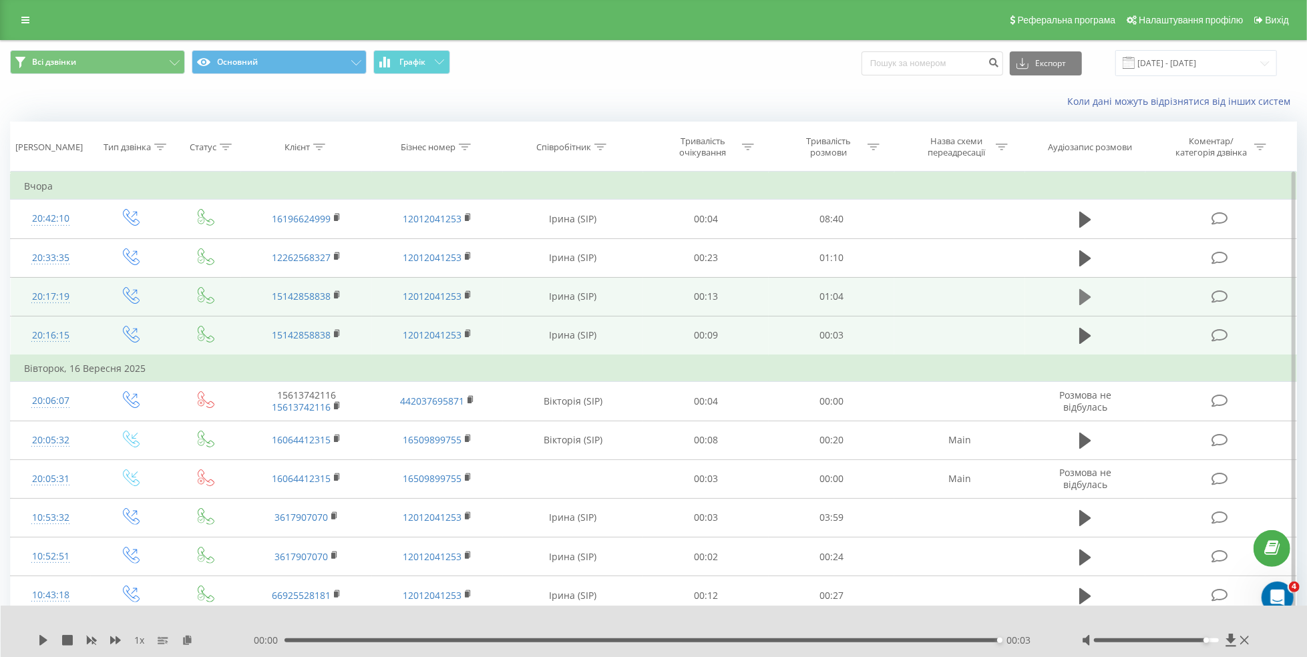
click at [1079, 294] on icon at bounding box center [1085, 297] width 12 height 19
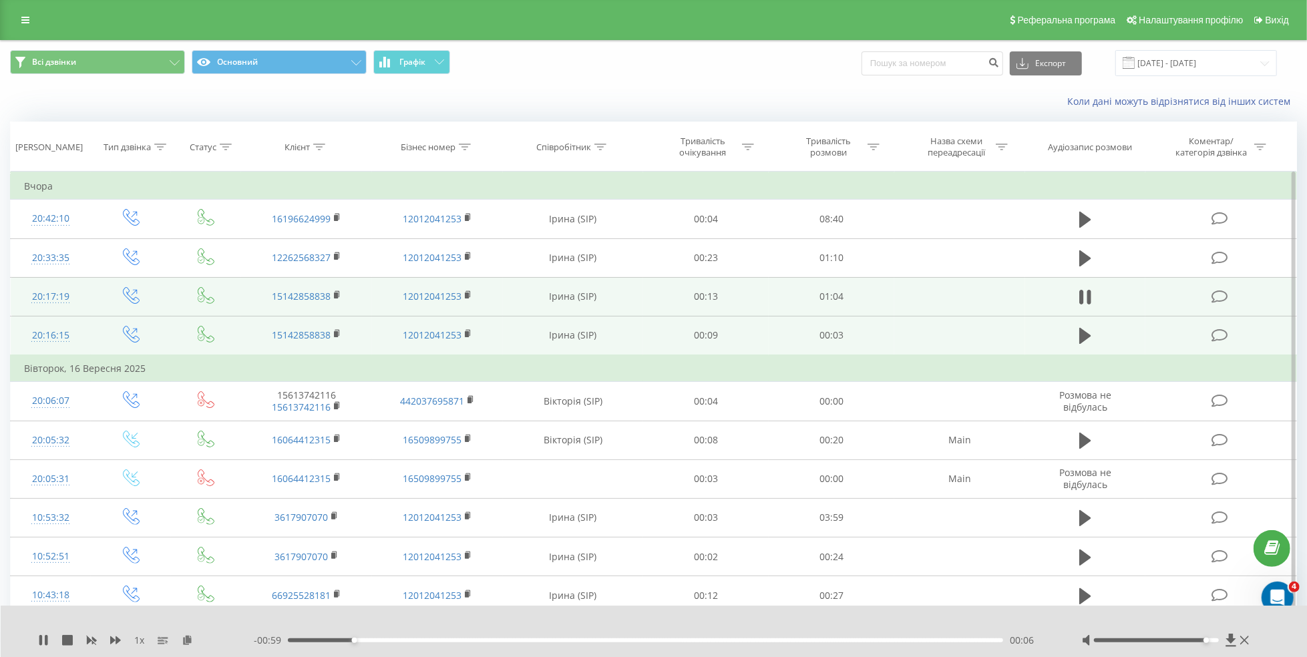
click at [1209, 641] on div at bounding box center [1156, 641] width 125 height 4
click at [1211, 643] on div at bounding box center [1167, 640] width 170 height 13
click at [1208, 641] on div "Accessibility label" at bounding box center [1206, 640] width 5 height 5
click at [1090, 298] on icon at bounding box center [1089, 297] width 4 height 15
